Goal: Subscribe to service/newsletter

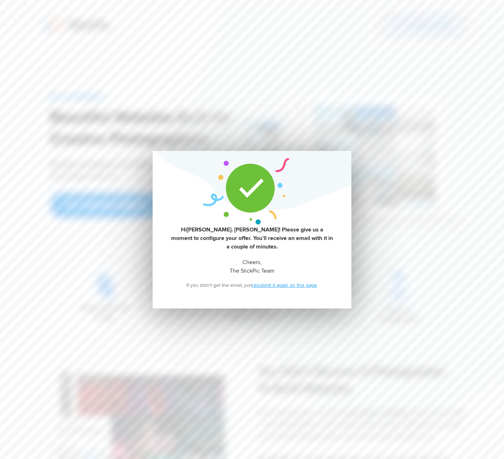
scroll to position [70, 0]
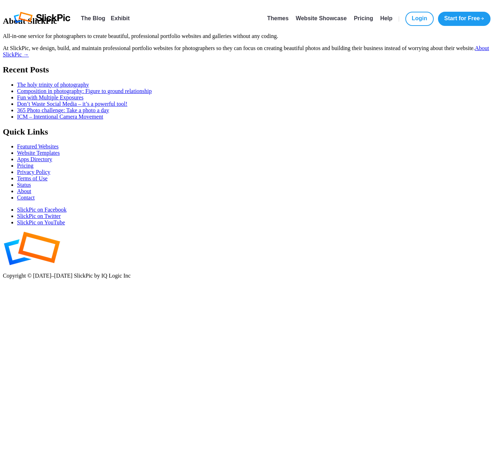
select select "[GEOGRAPHIC_DATA]"
select select
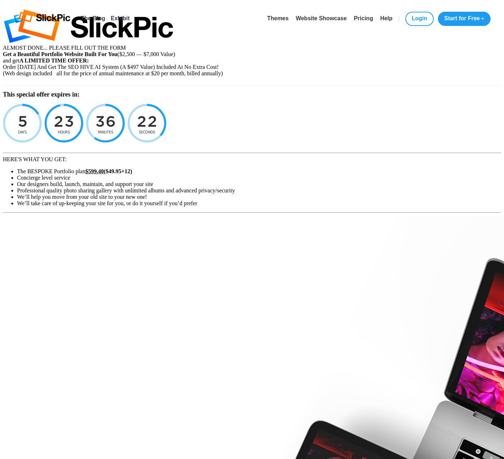
type input "[EMAIL_ADDRESS][DOMAIN_NAME]"
type input "[PERSON_NAME]"
type input "St. [PERSON_NAME]"
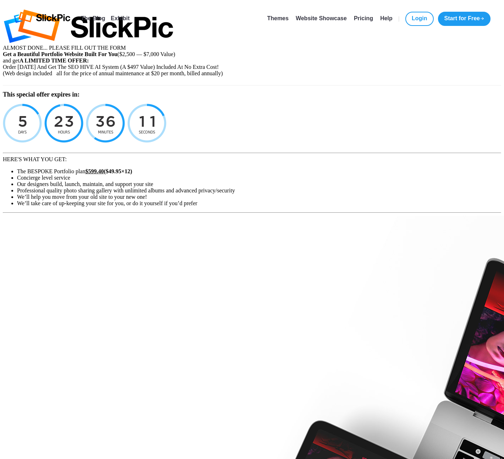
select select "[GEOGRAPHIC_DATA]"
type input "[STREET_ADDRESS]"
type input "Calgary"
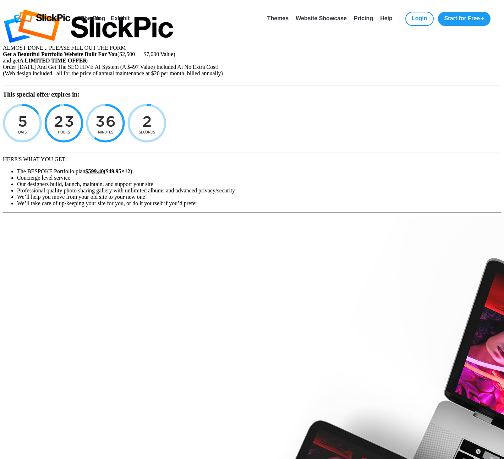
type input "A"
type input "T2M3J6"
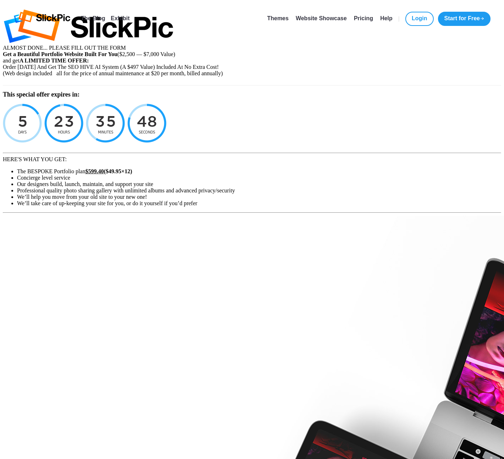
type input "Calgary"
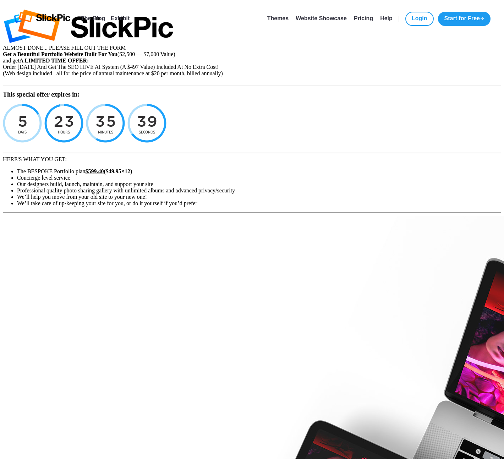
checkbox input "true"
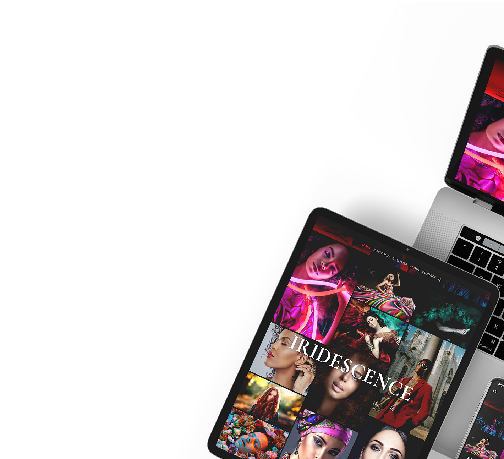
scroll to position [206, 0]
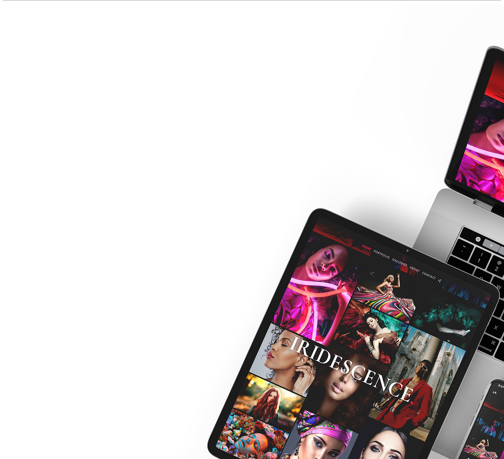
type input "05 / 27"
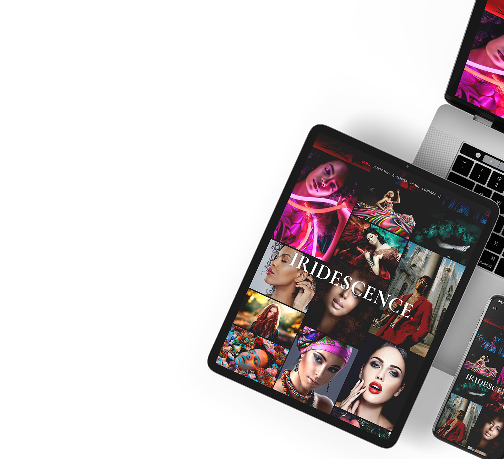
scroll to position [323, 0]
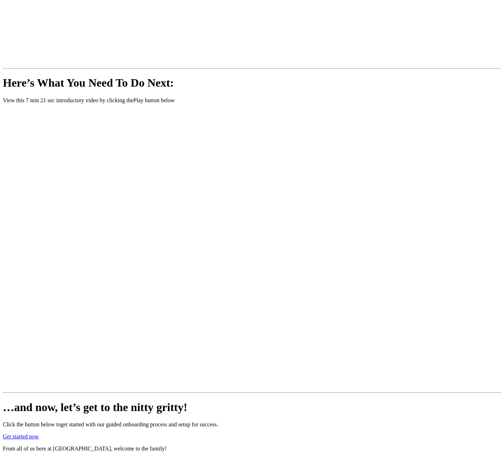
scroll to position [293, 0]
click at [440, 380] on div "Thank You for Joining SlickPic Please watch the video below for instructions to…" at bounding box center [252, 103] width 498 height 700
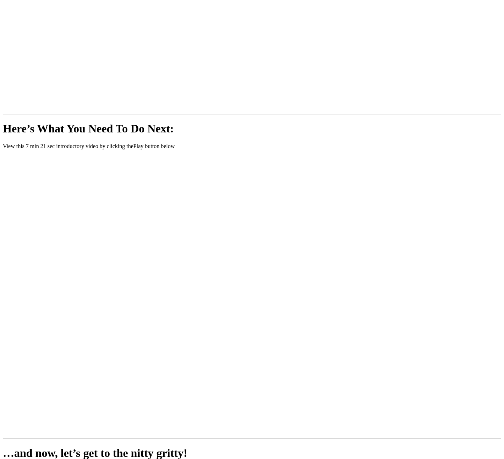
scroll to position [258, 0]
